Goal: Information Seeking & Learning: Learn about a topic

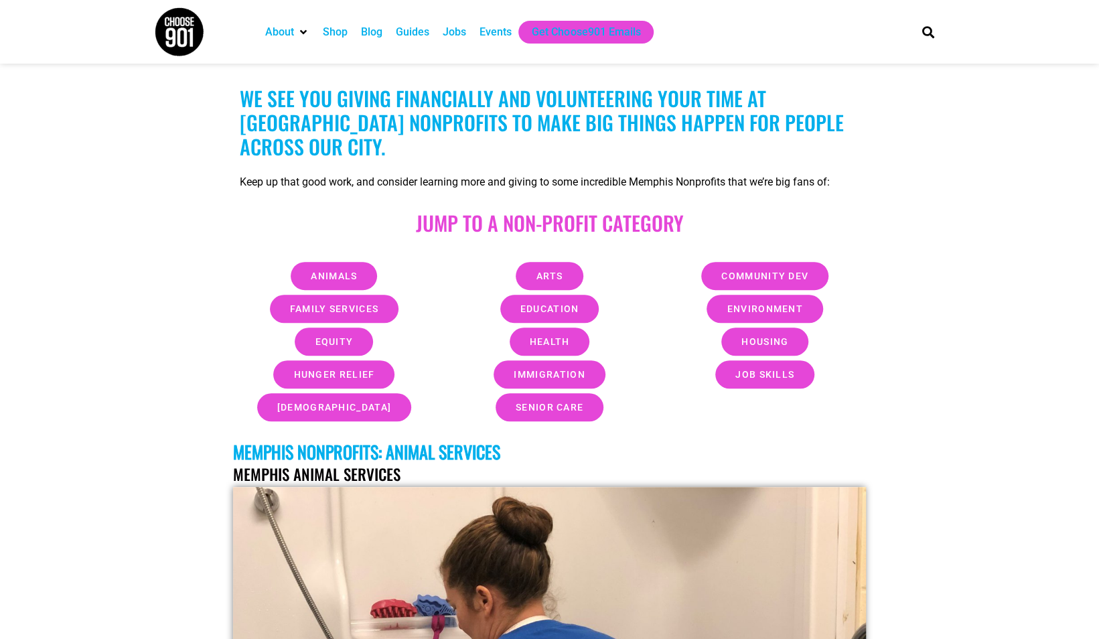
scroll to position [402, 0]
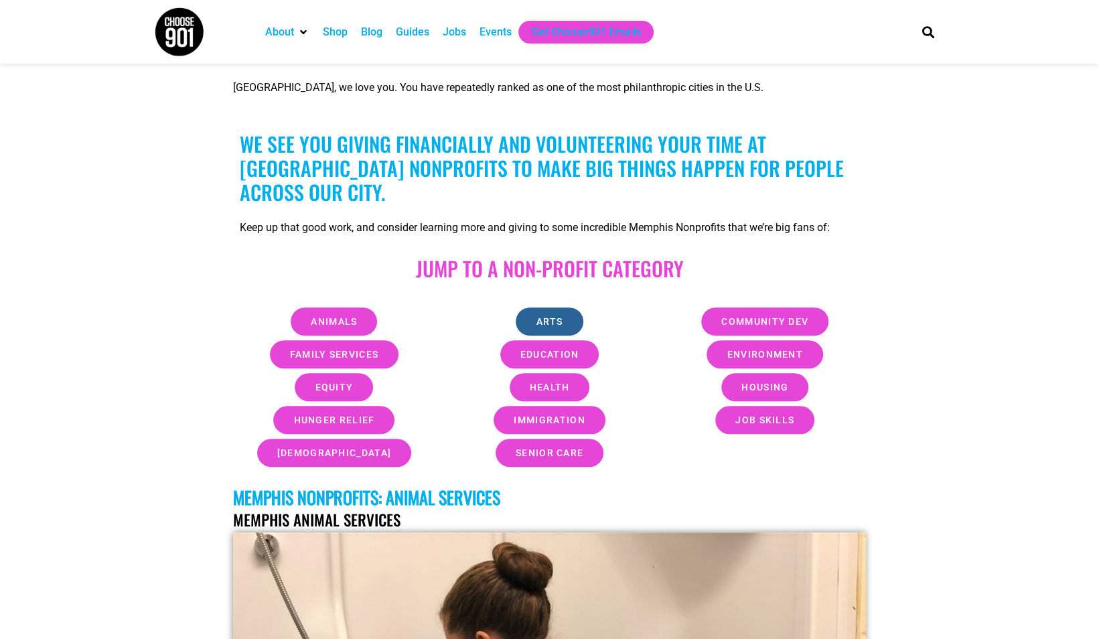
click at [547, 317] on span "Arts" at bounding box center [549, 321] width 27 height 9
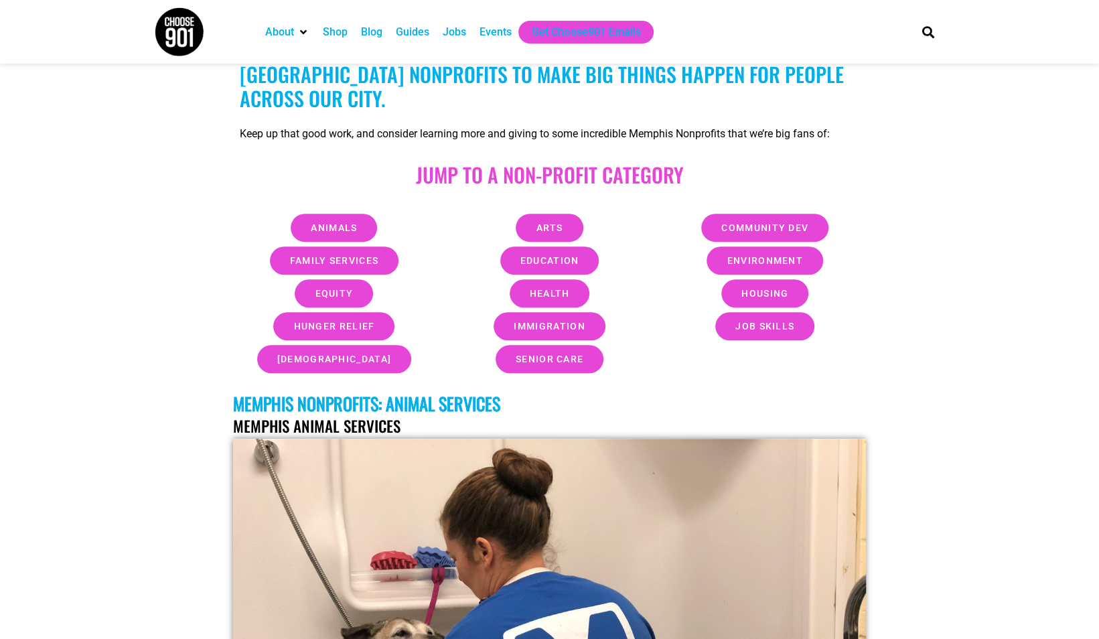
scroll to position [421, 0]
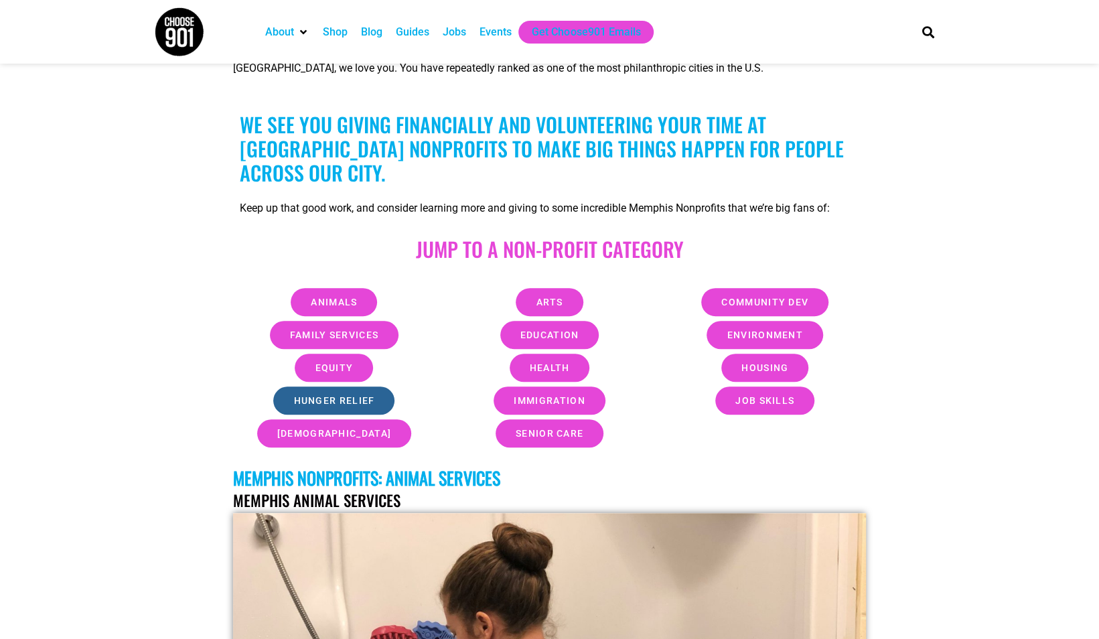
click at [338, 387] on link "Hunger Relief" at bounding box center [333, 401] width 121 height 28
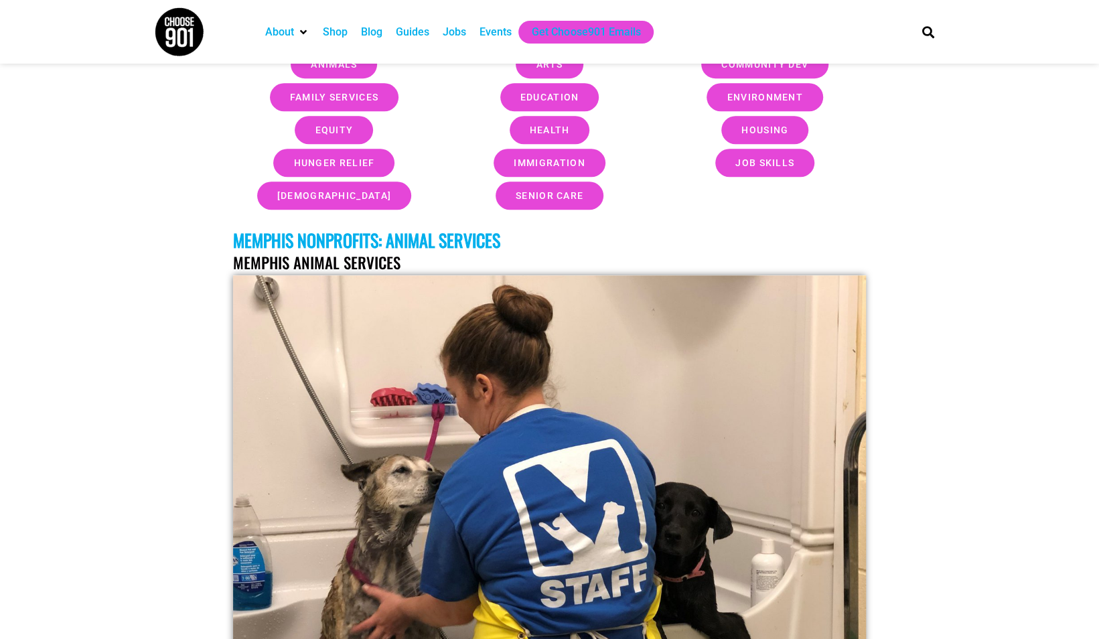
scroll to position [289, 0]
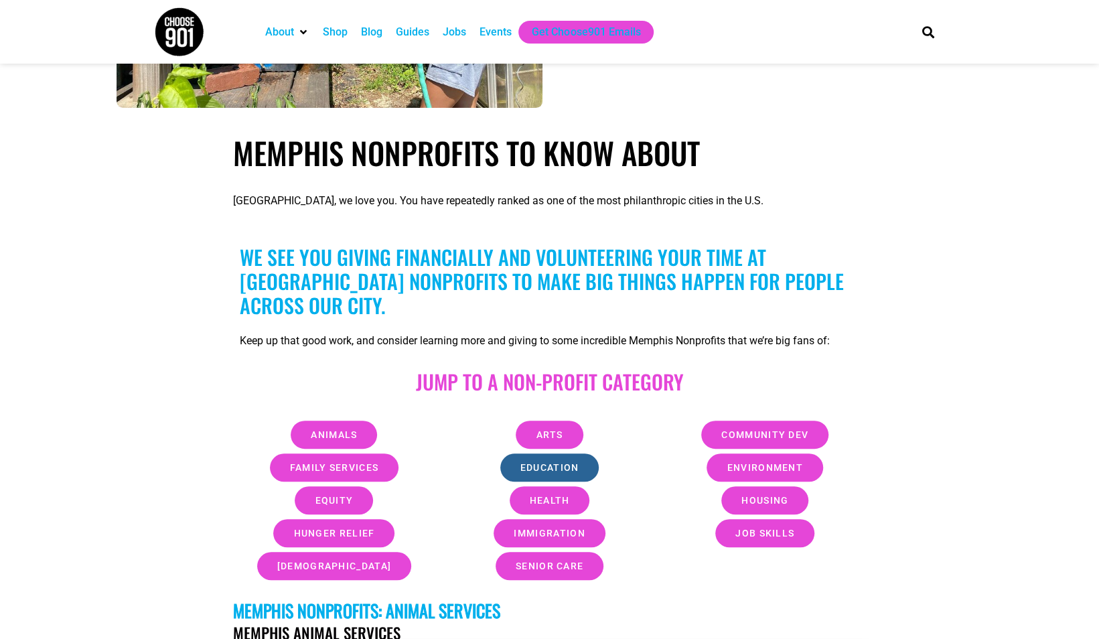
click at [557, 463] on span "Education" at bounding box center [550, 467] width 59 height 9
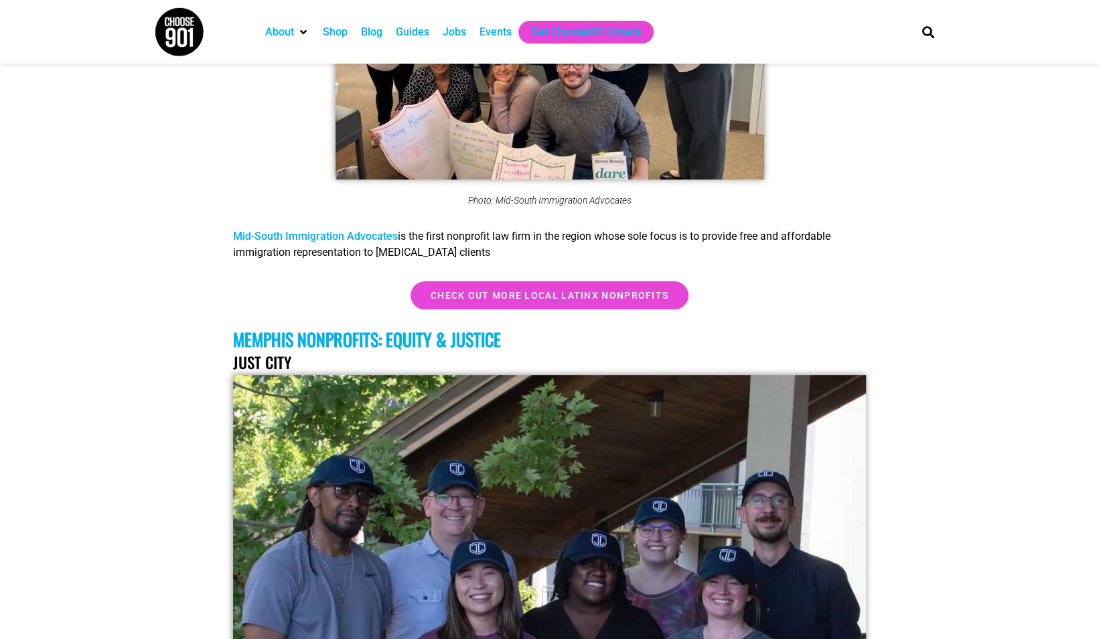
scroll to position [17021, 0]
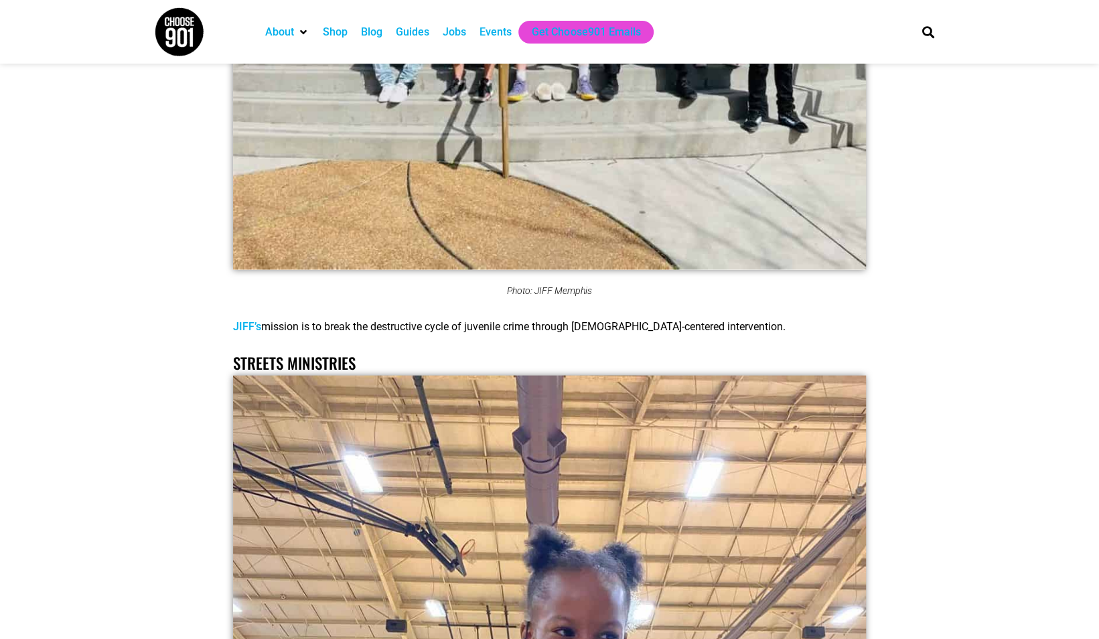
scroll to position [18093, 0]
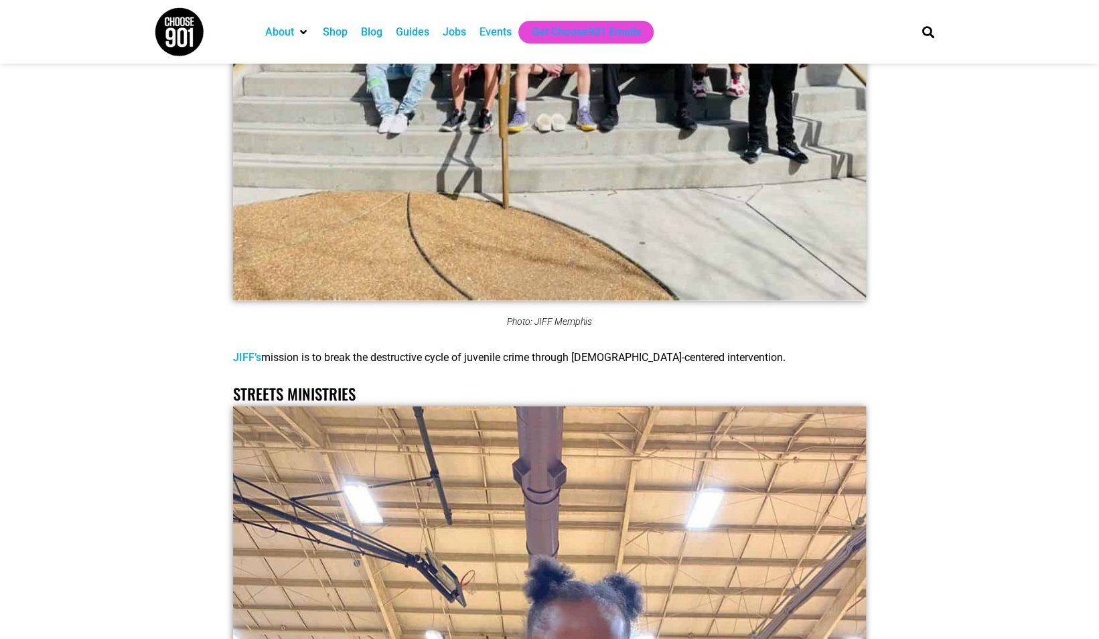
click at [288, 382] on link "Streets Ministries" at bounding box center [294, 393] width 123 height 23
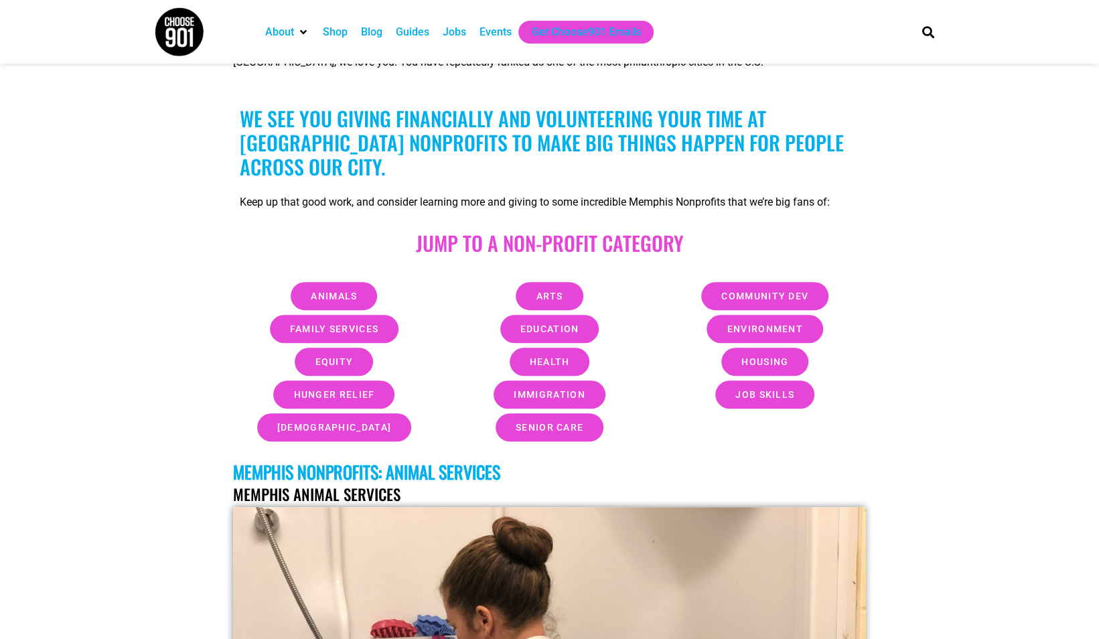
scroll to position [403, 0]
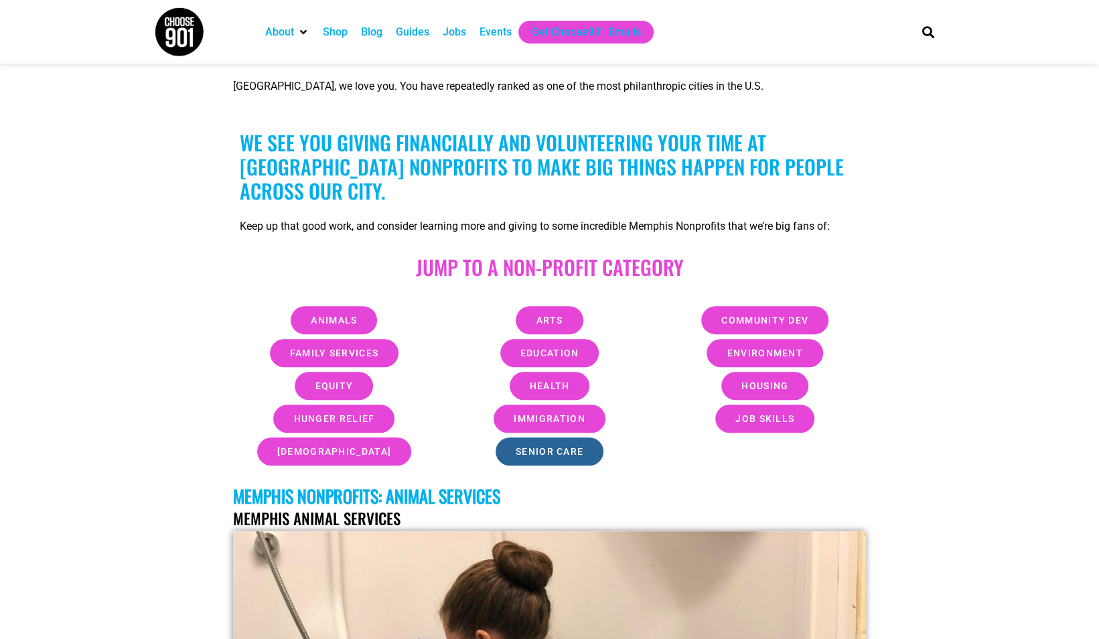
click at [545, 447] on span "Senior Care" at bounding box center [550, 451] width 68 height 9
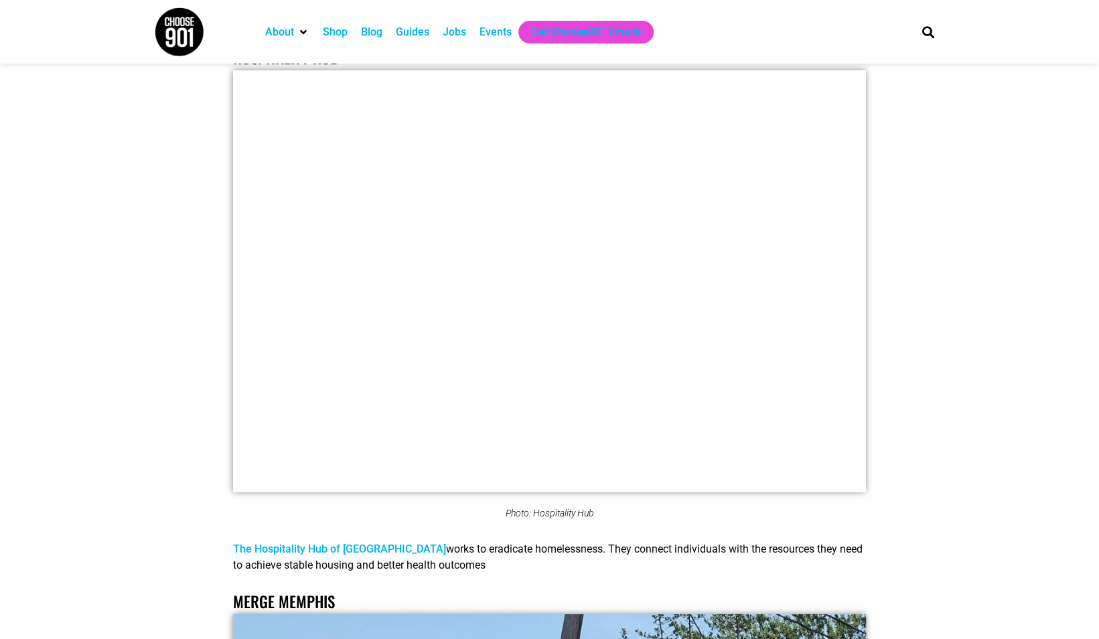
scroll to position [25779, 0]
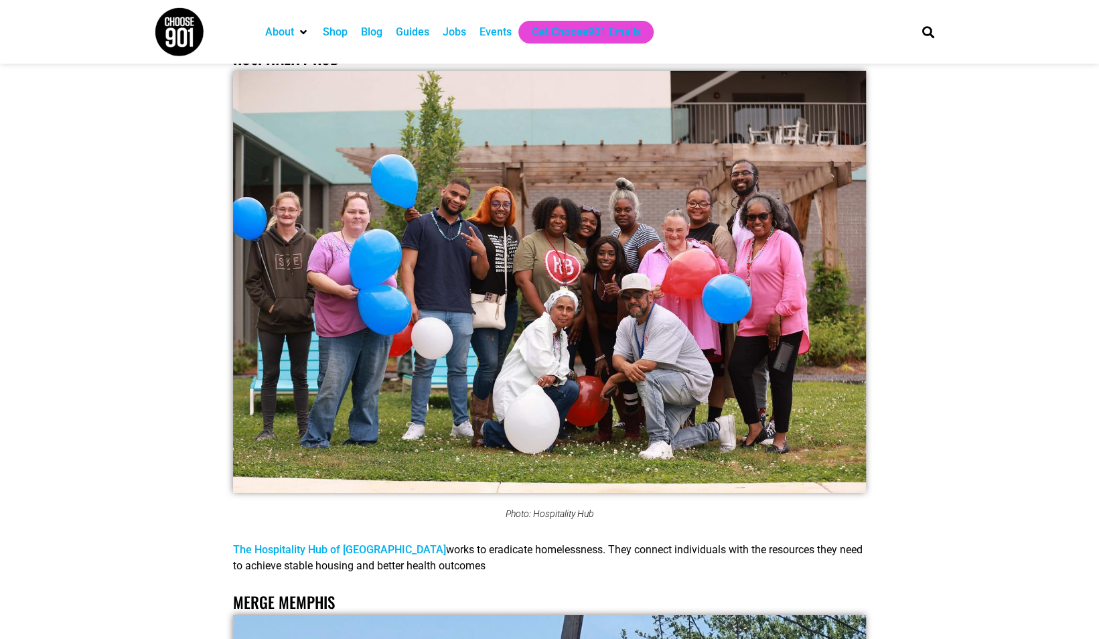
click at [340, 543] on link "The Hospitality Hub of Memphis" at bounding box center [339, 549] width 213 height 13
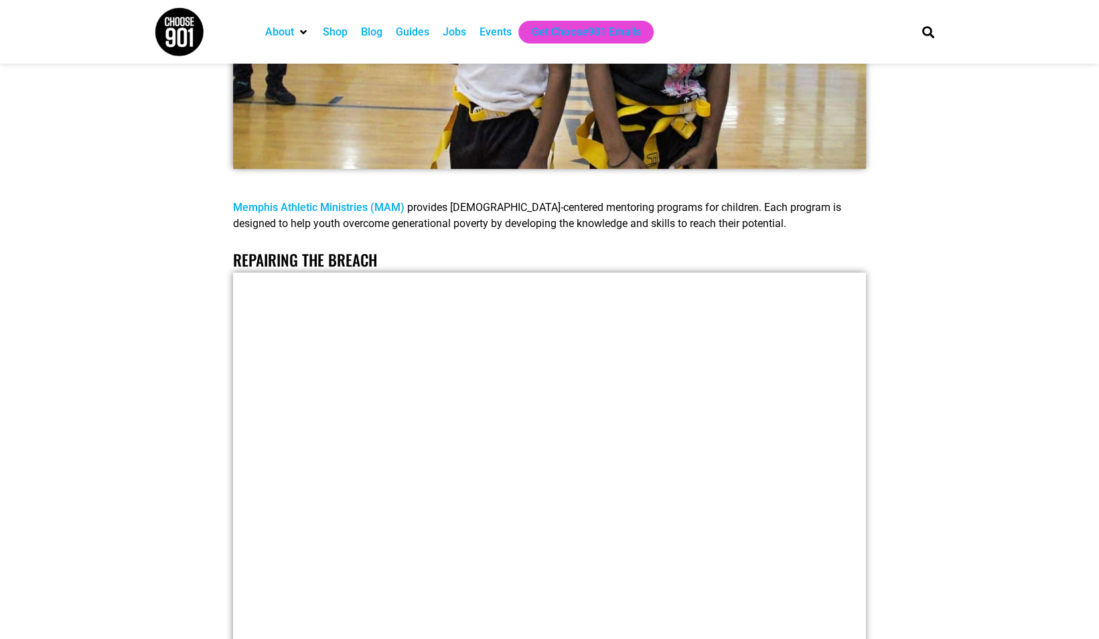
scroll to position [23769, 0]
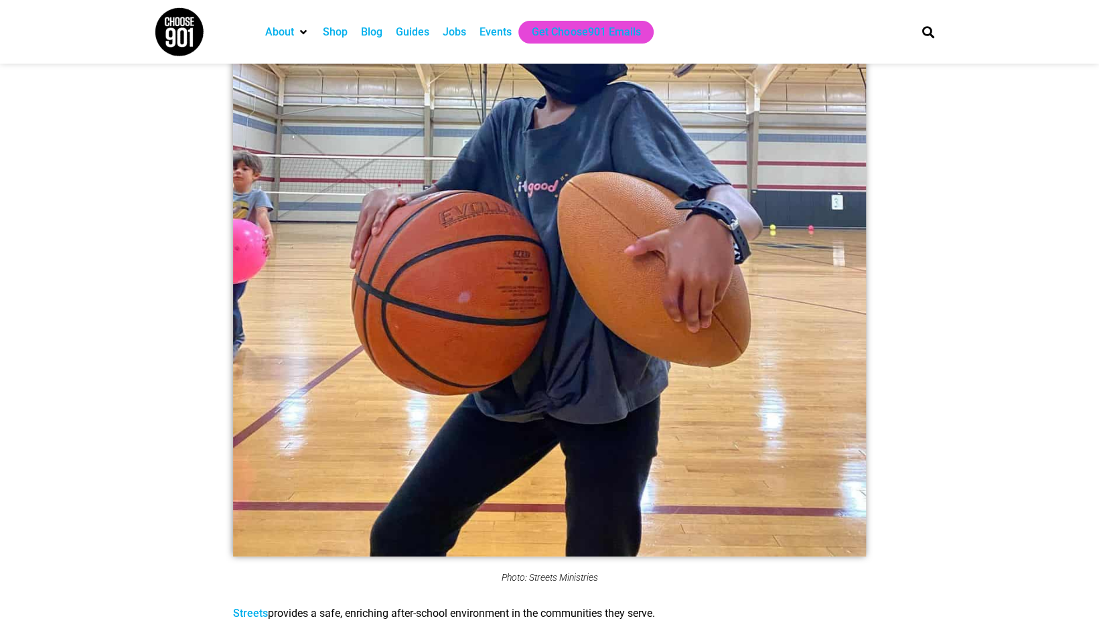
scroll to position [18677, 0]
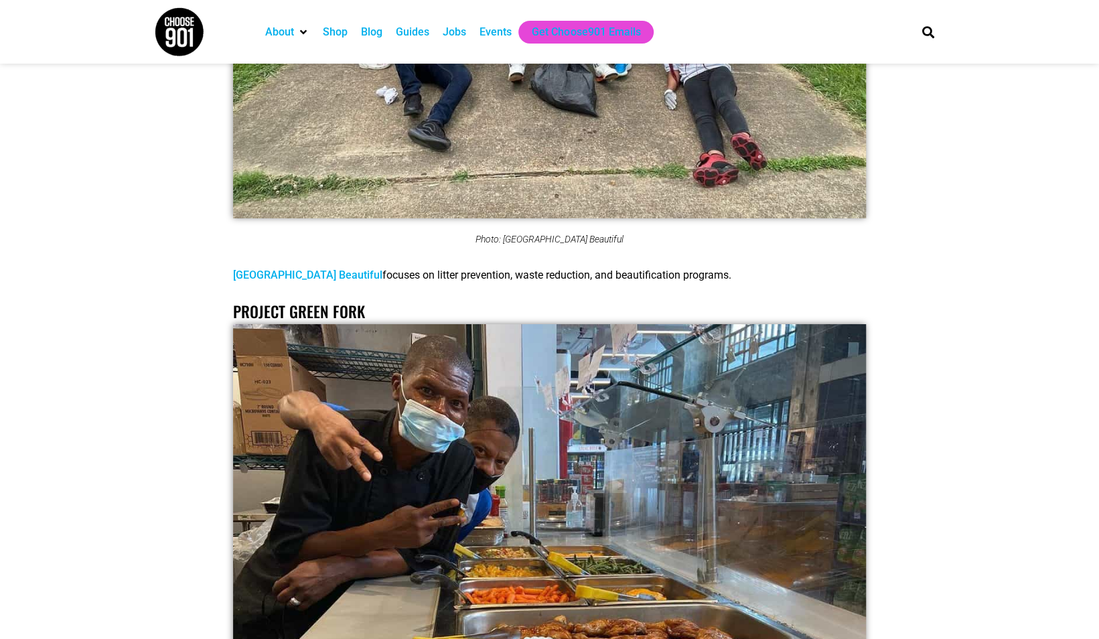
scroll to position [5881, 0]
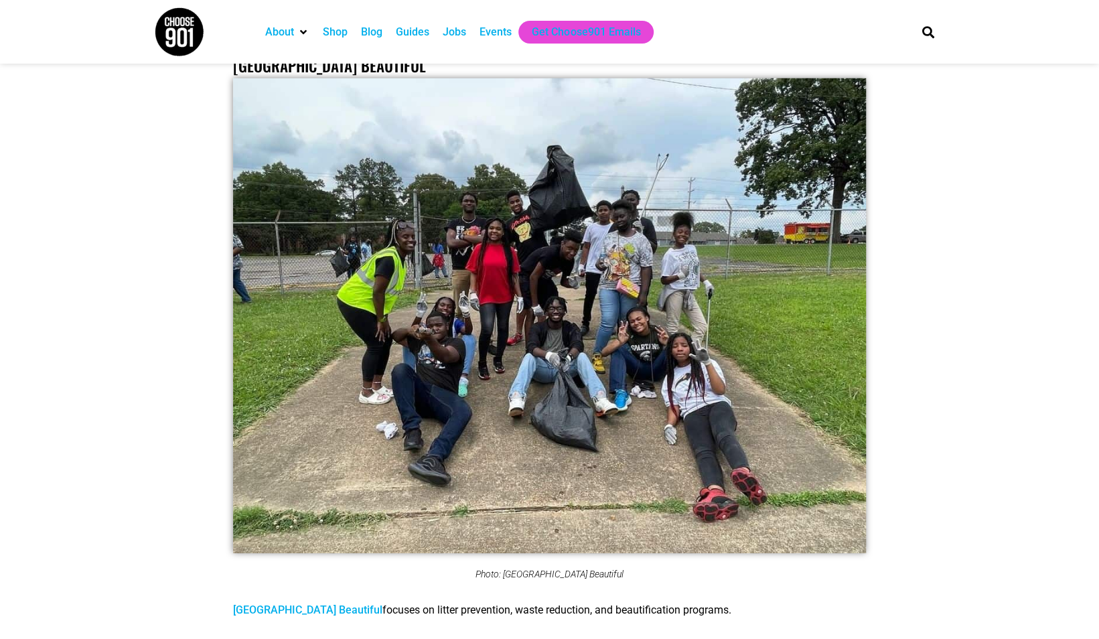
click at [308, 604] on link "Memphis City Beautiful" at bounding box center [307, 610] width 149 height 13
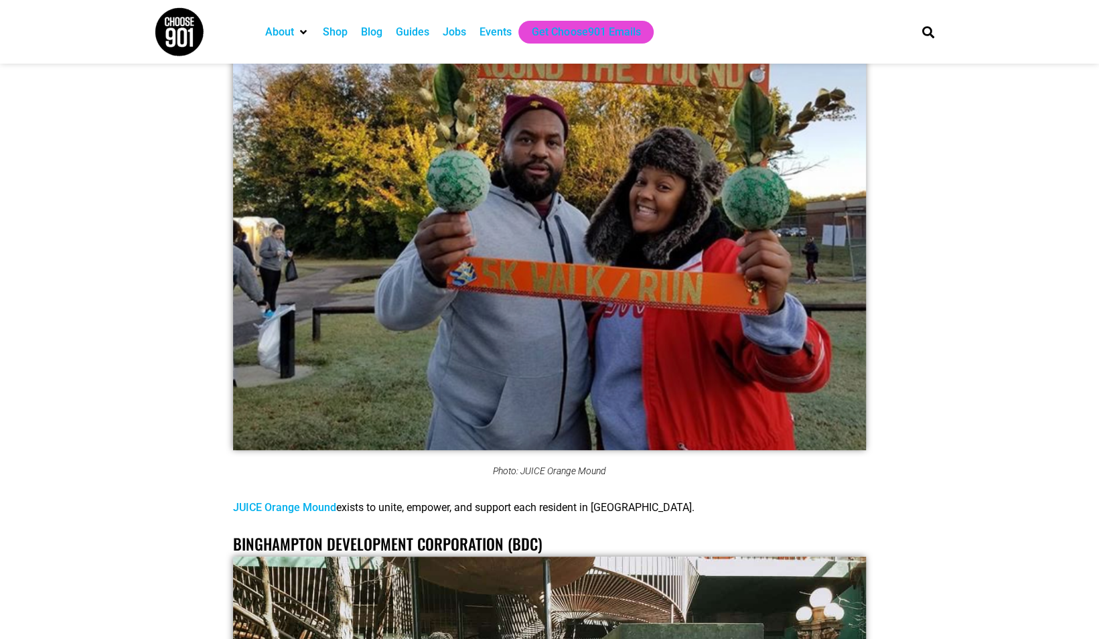
scroll to position [3402, 0]
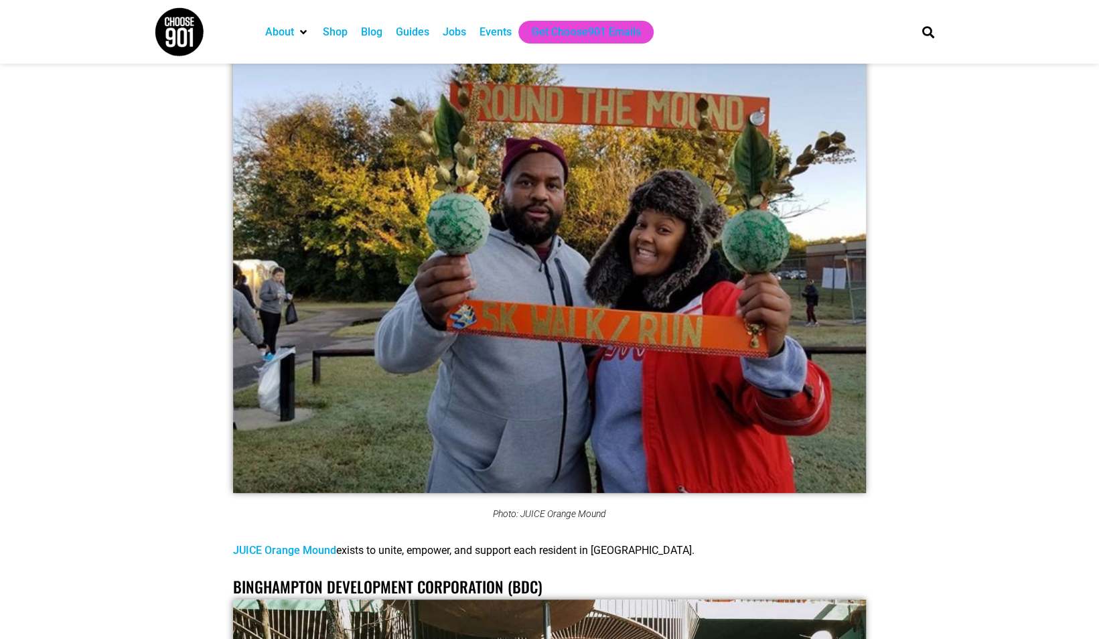
click at [267, 544] on link "JUICE Orange Mound" at bounding box center [284, 550] width 103 height 13
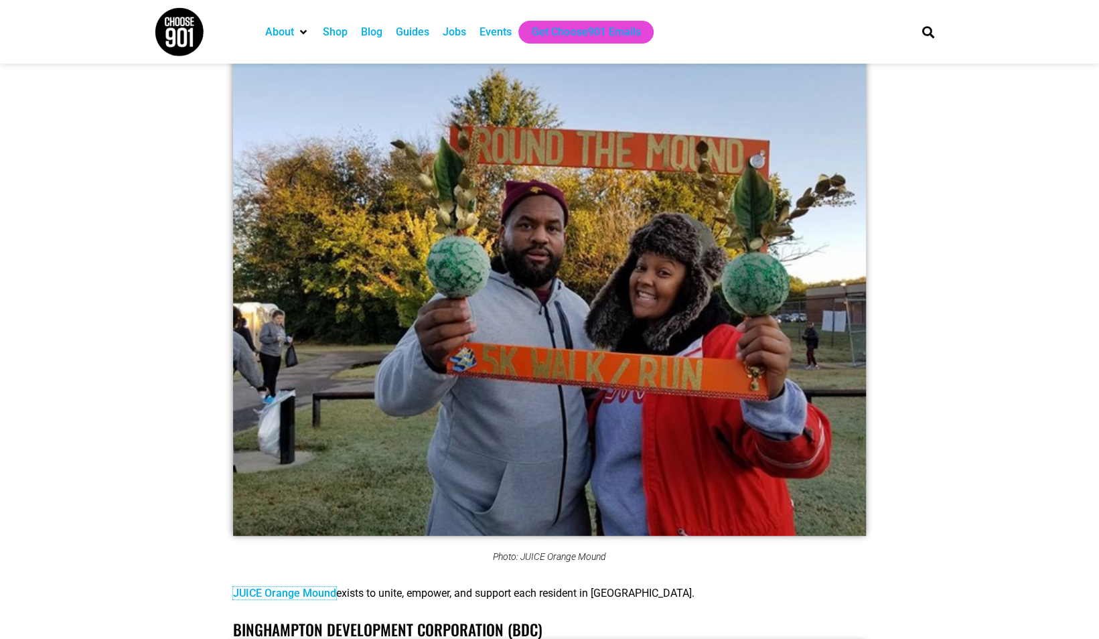
scroll to position [3335, 0]
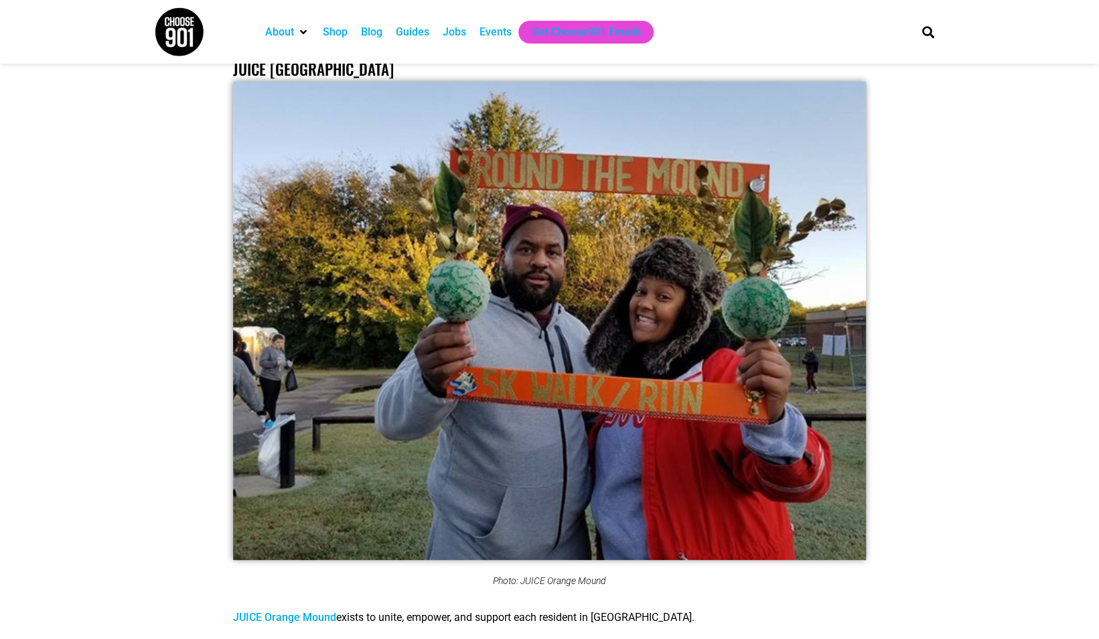
click at [281, 611] on link "JUICE Orange Mound" at bounding box center [284, 617] width 103 height 13
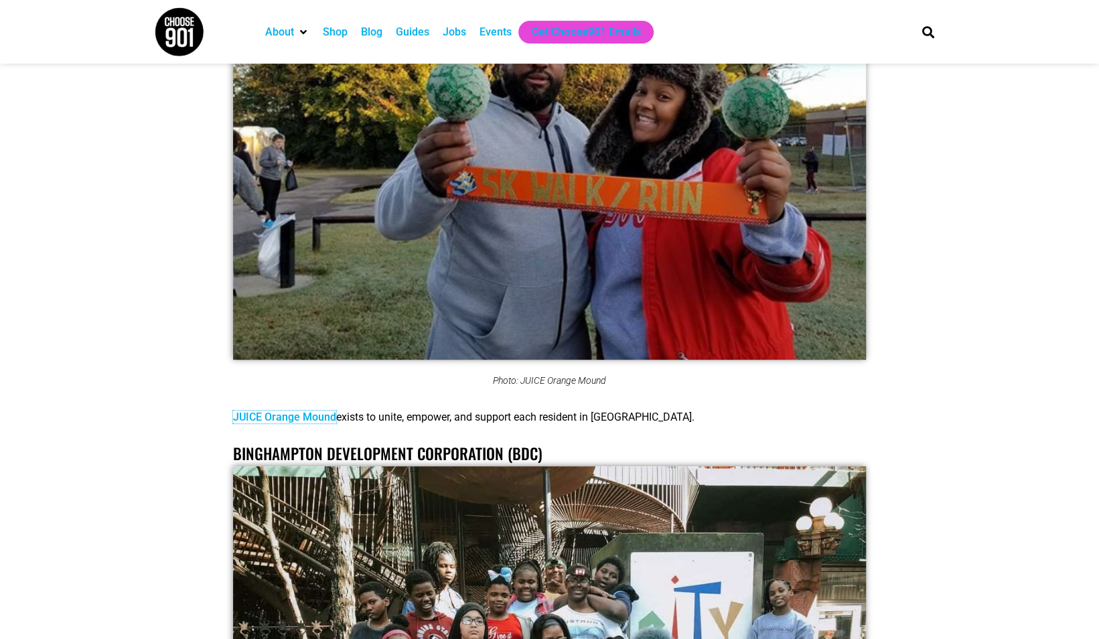
scroll to position [3536, 0]
click at [265, 410] on link "JUICE Orange Mound" at bounding box center [284, 416] width 103 height 13
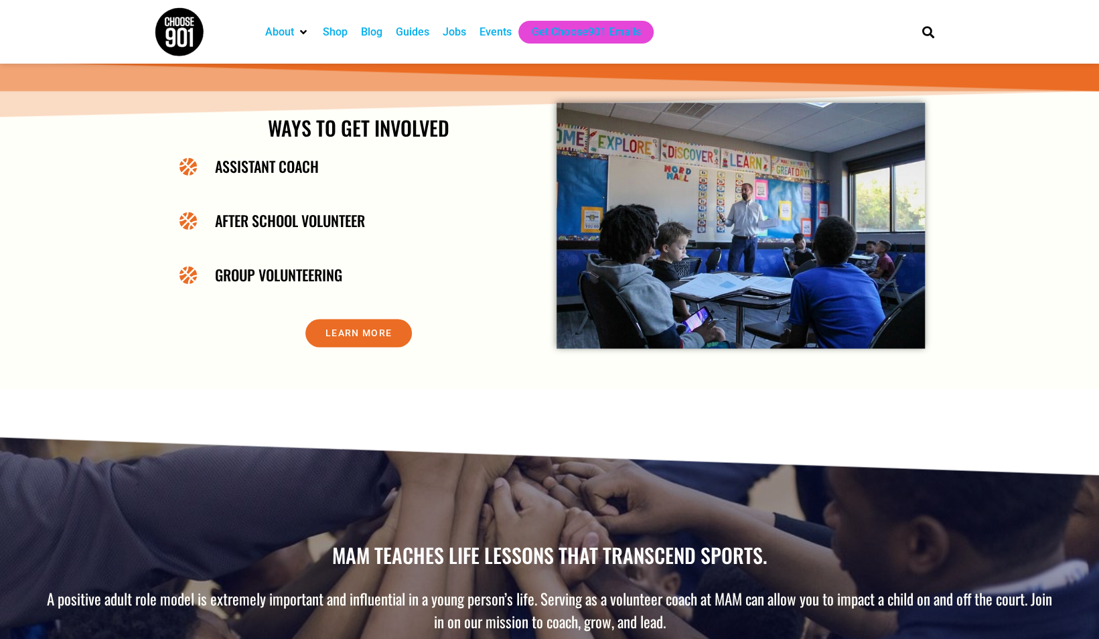
scroll to position [1273, 0]
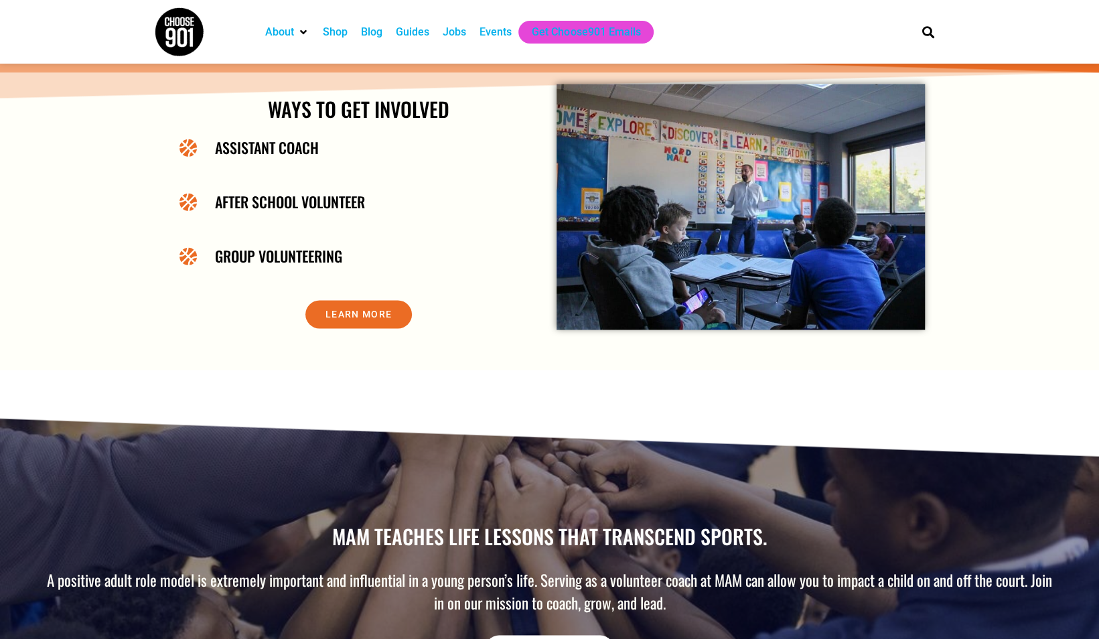
click at [352, 318] on span "Learn More" at bounding box center [359, 314] width 66 height 9
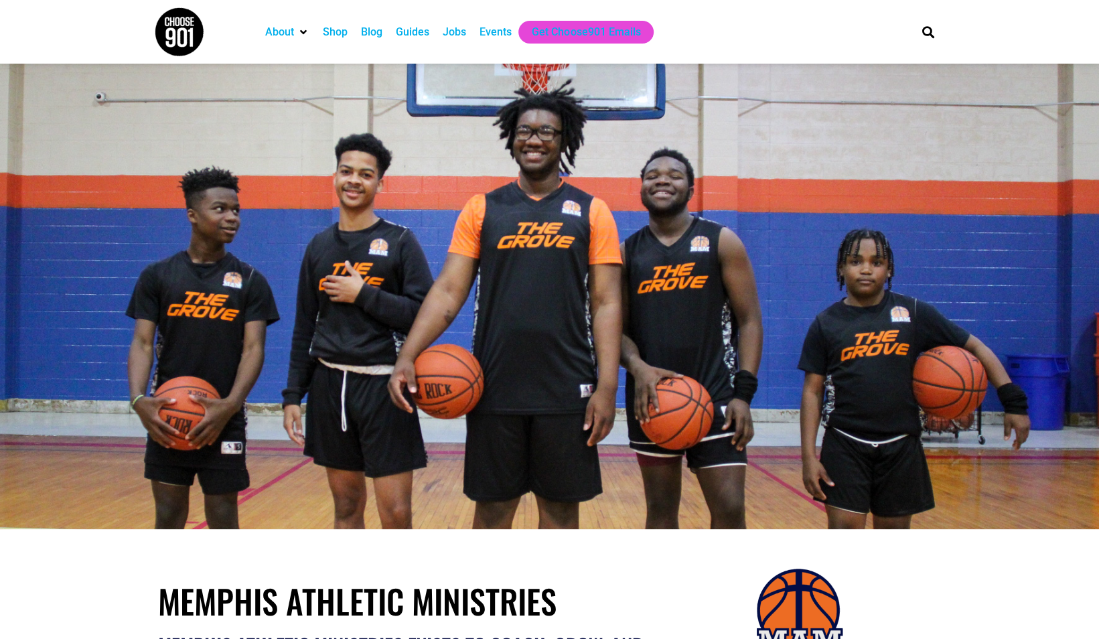
scroll to position [0, 0]
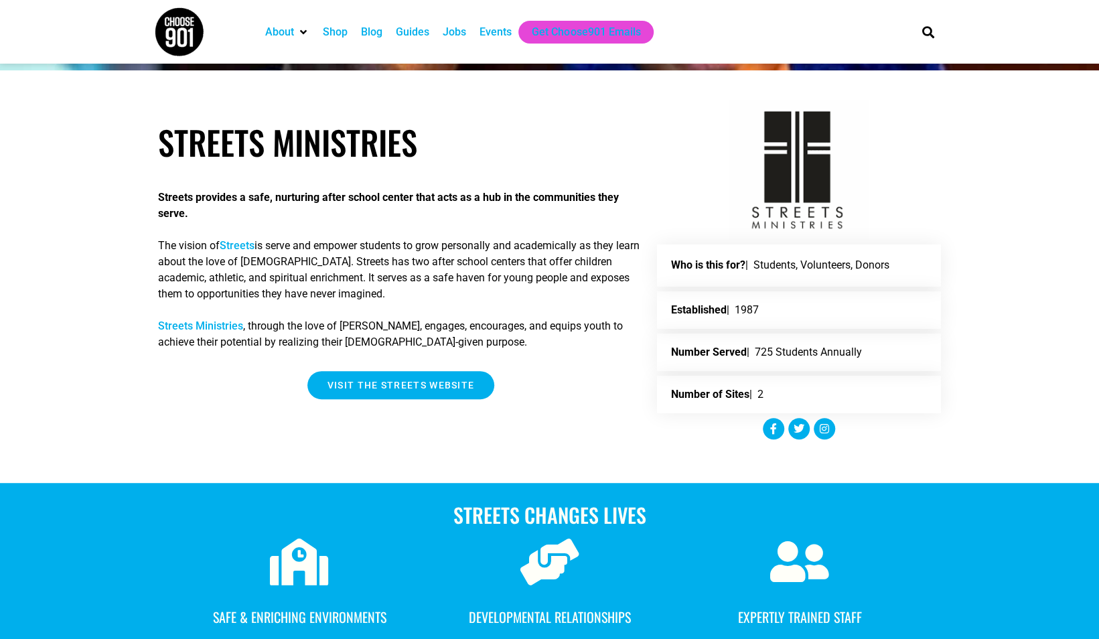
scroll to position [268, 0]
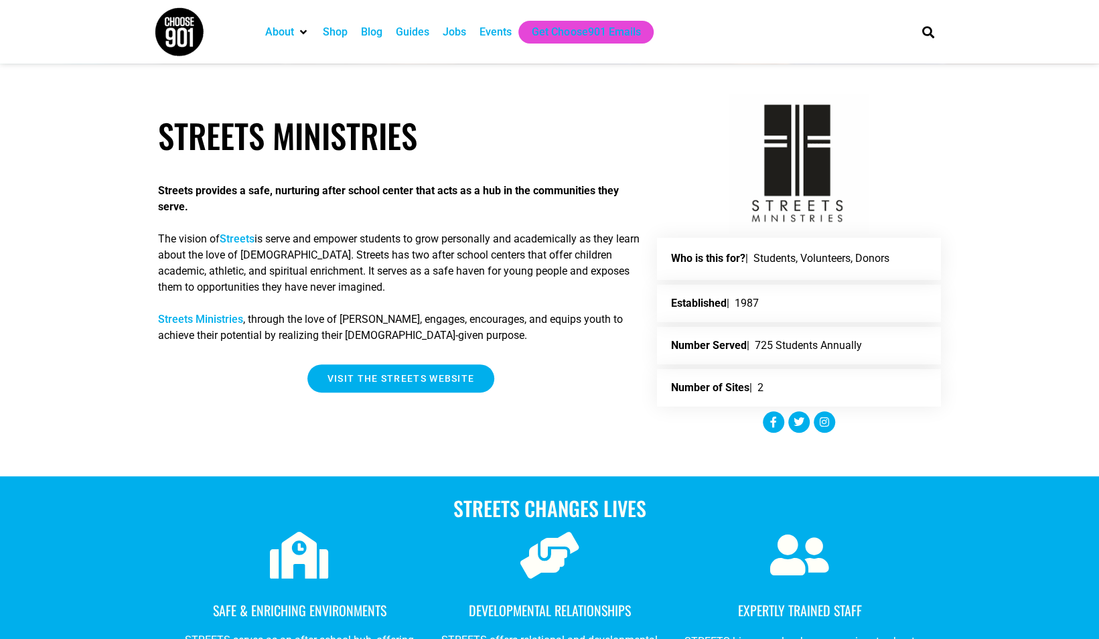
click at [387, 377] on span "VISIT THE STREETS WEBSITE" at bounding box center [401, 378] width 147 height 9
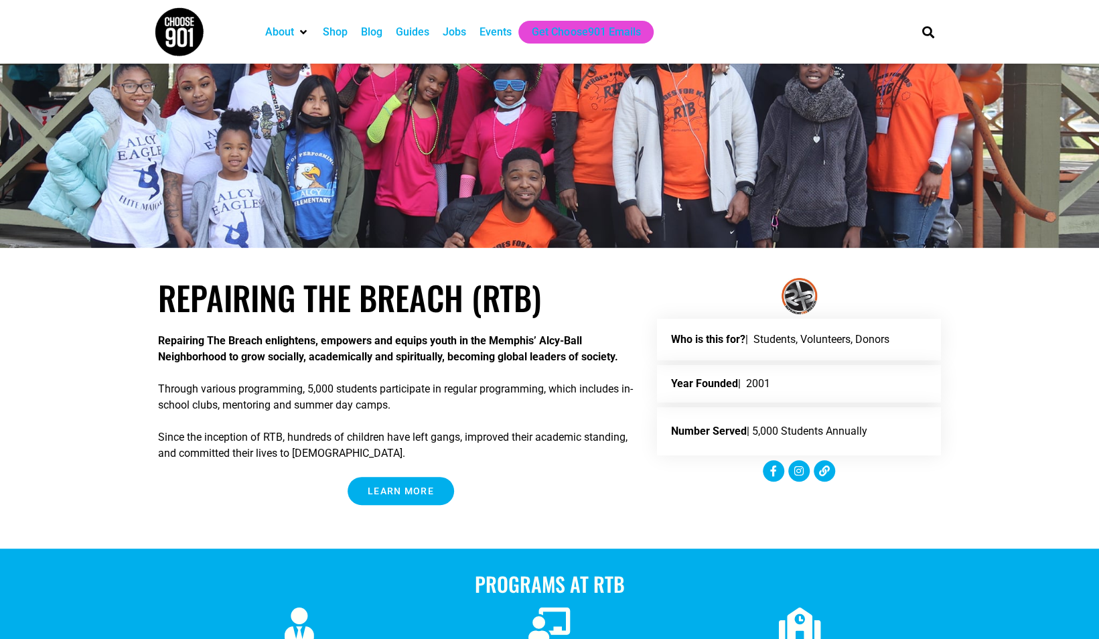
scroll to position [201, 0]
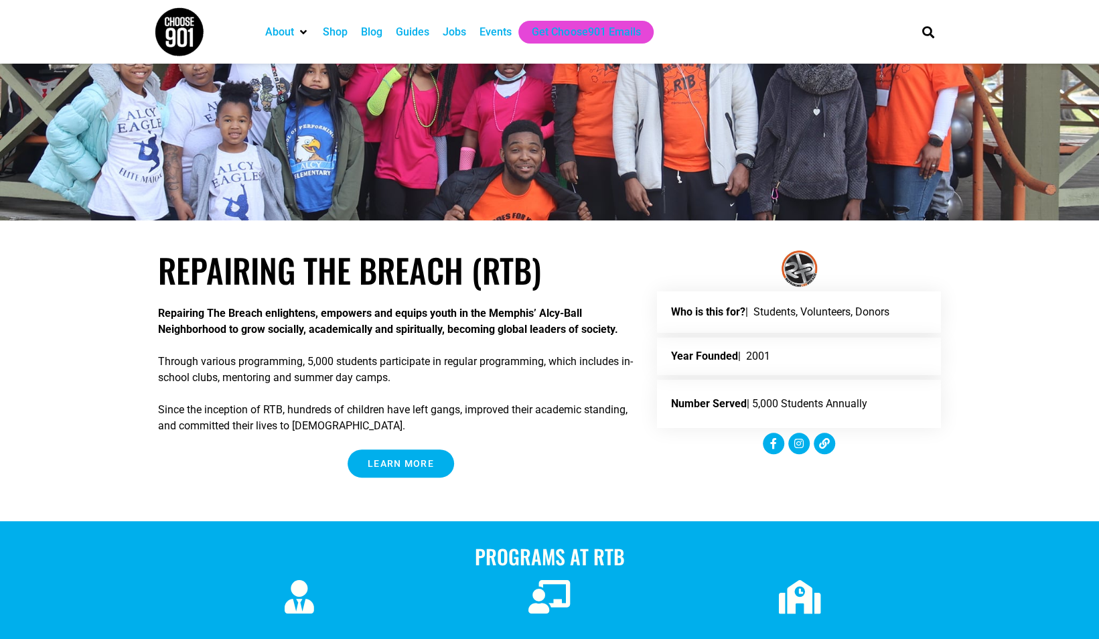
click at [417, 460] on span "Learn More" at bounding box center [401, 463] width 66 height 9
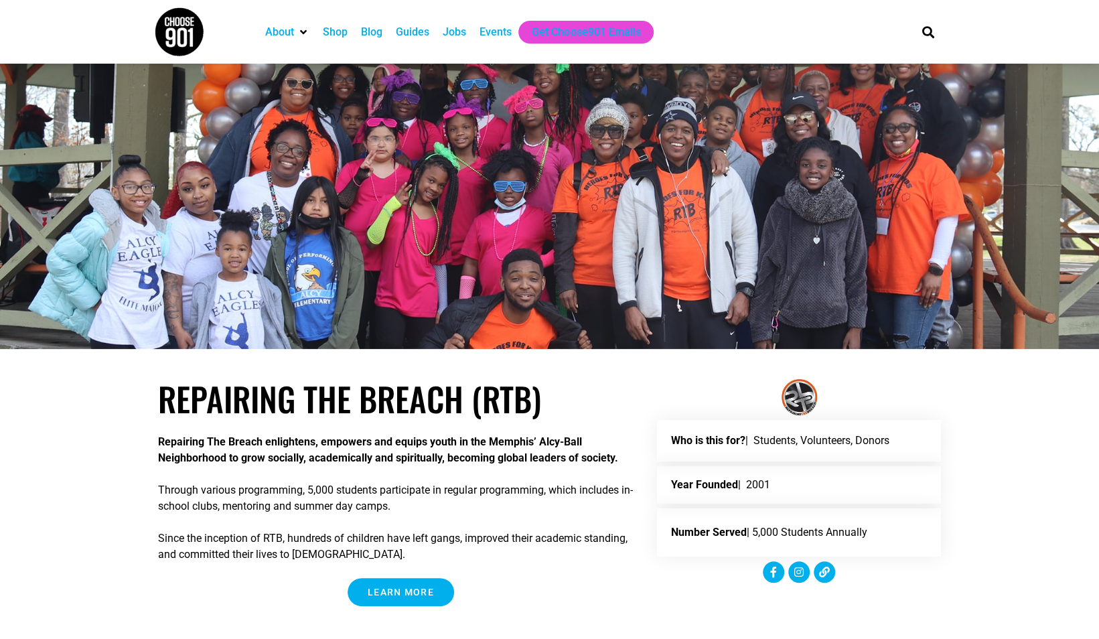
scroll to position [0, 0]
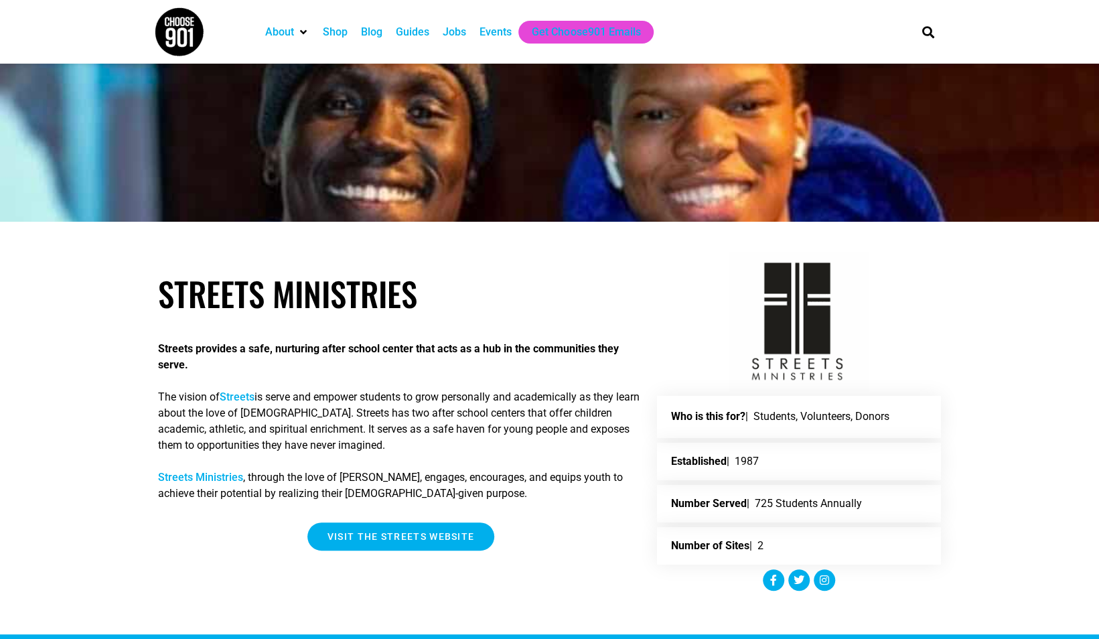
scroll to position [134, 0]
